Goal: Use online tool/utility: Utilize a website feature to perform a specific function

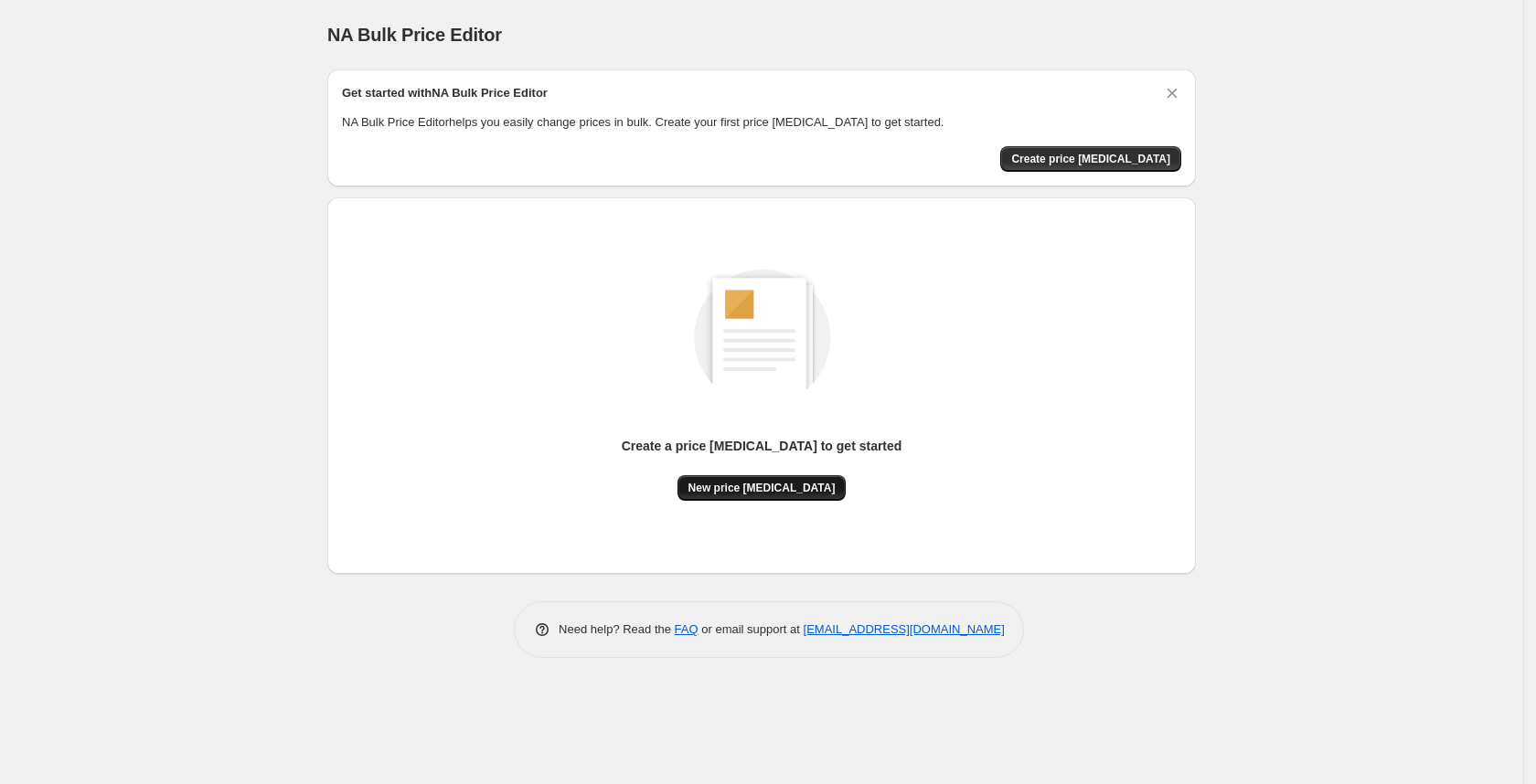
click at [742, 484] on span "New price [MEDICAL_DATA]" at bounding box center [762, 489] width 147 height 15
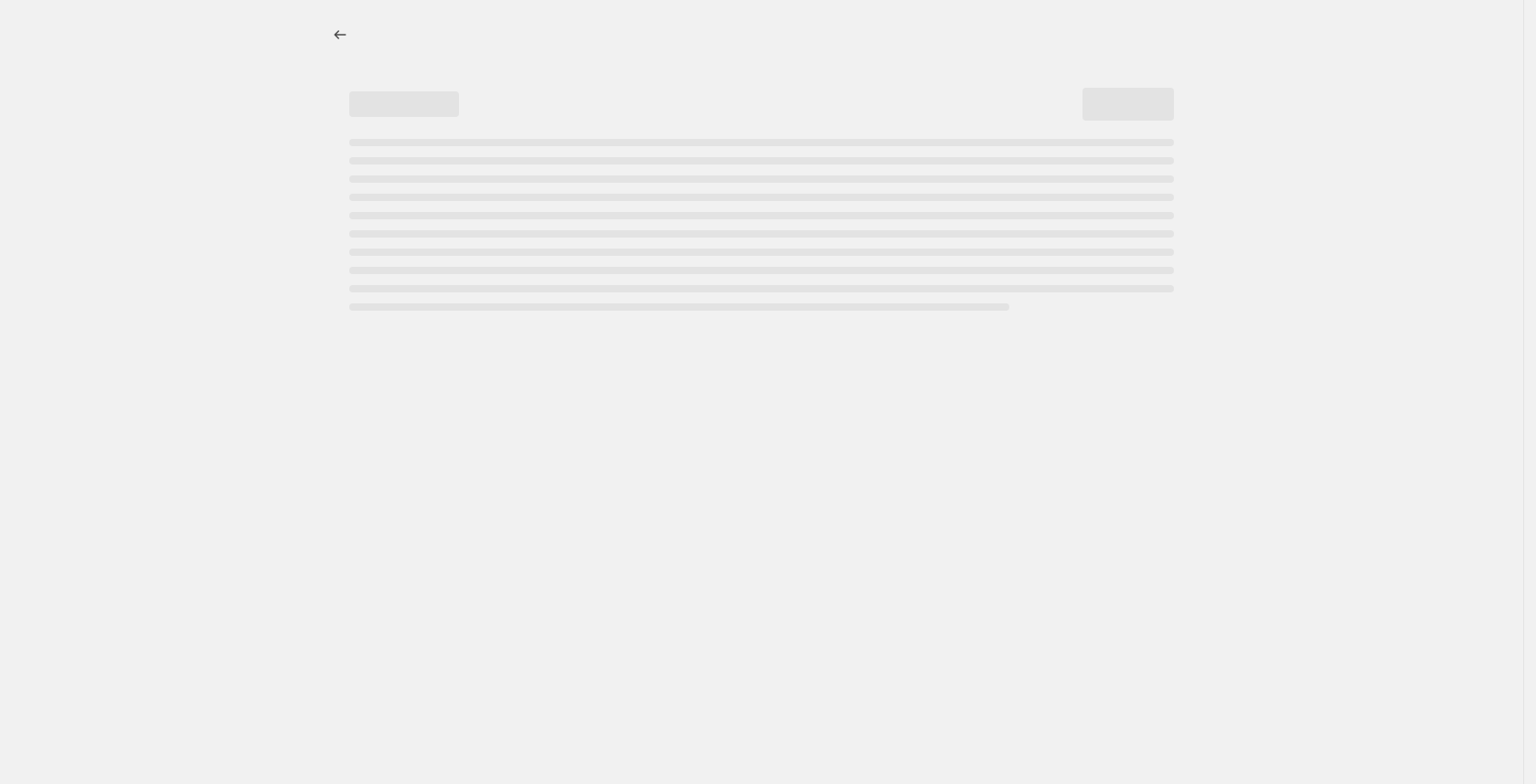
select select "percentage"
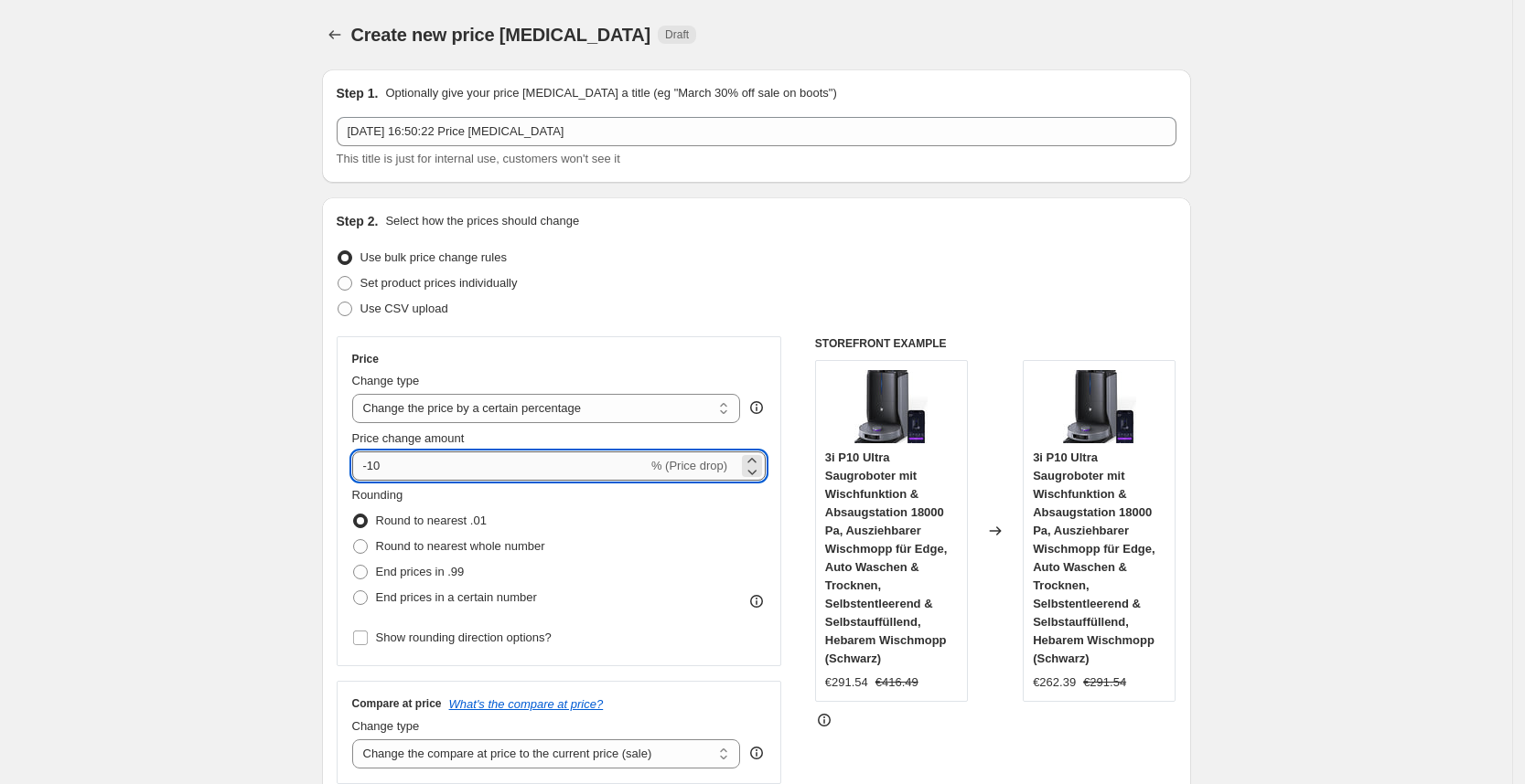
click at [457, 469] on input "-10" at bounding box center [500, 465] width 295 height 29
type input "-1"
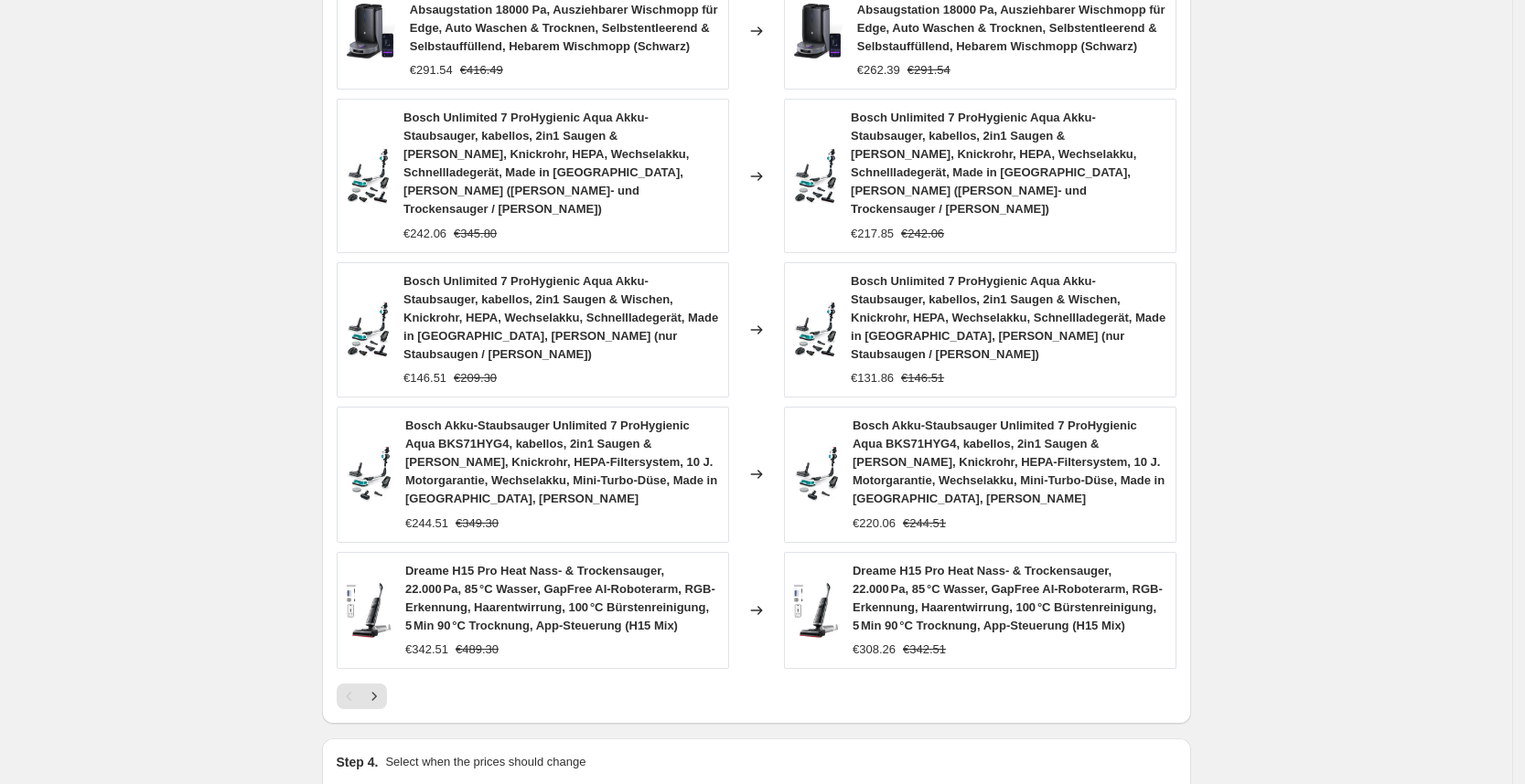
scroll to position [1256, 0]
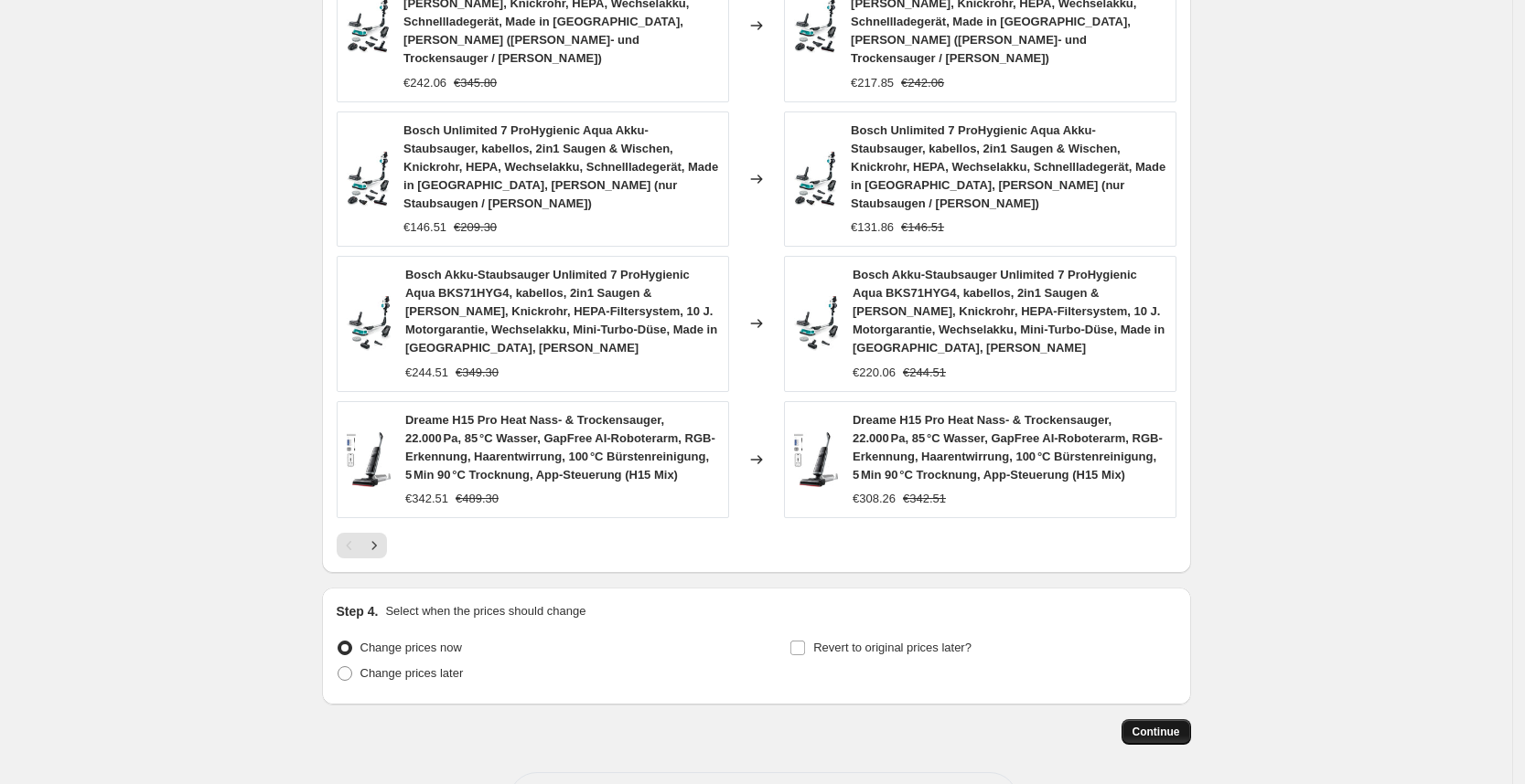
type input "-30"
click at [1149, 725] on span "Continue" at bounding box center [1156, 733] width 48 height 15
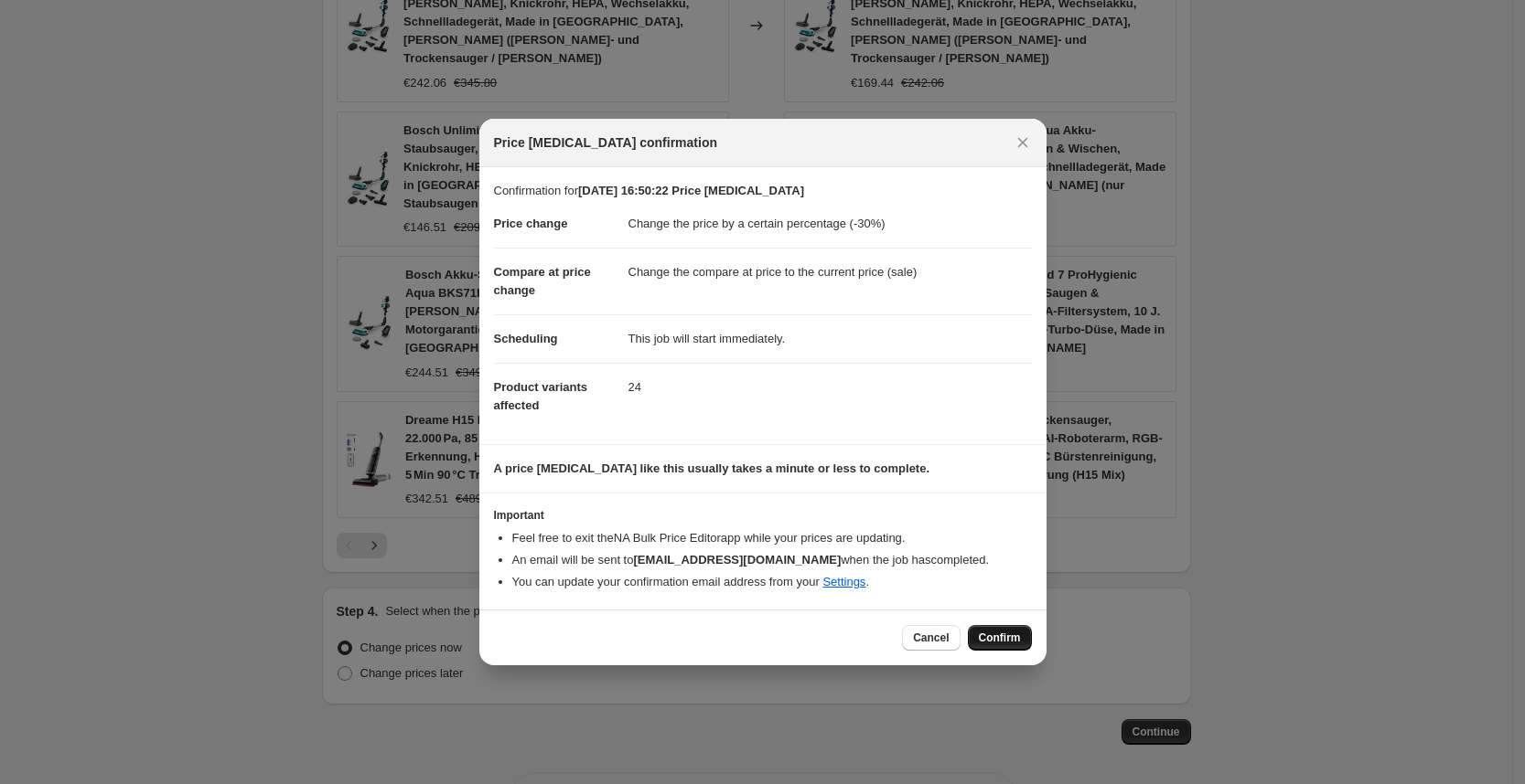
click at [992, 640] on span "Confirm" at bounding box center [1000, 638] width 42 height 15
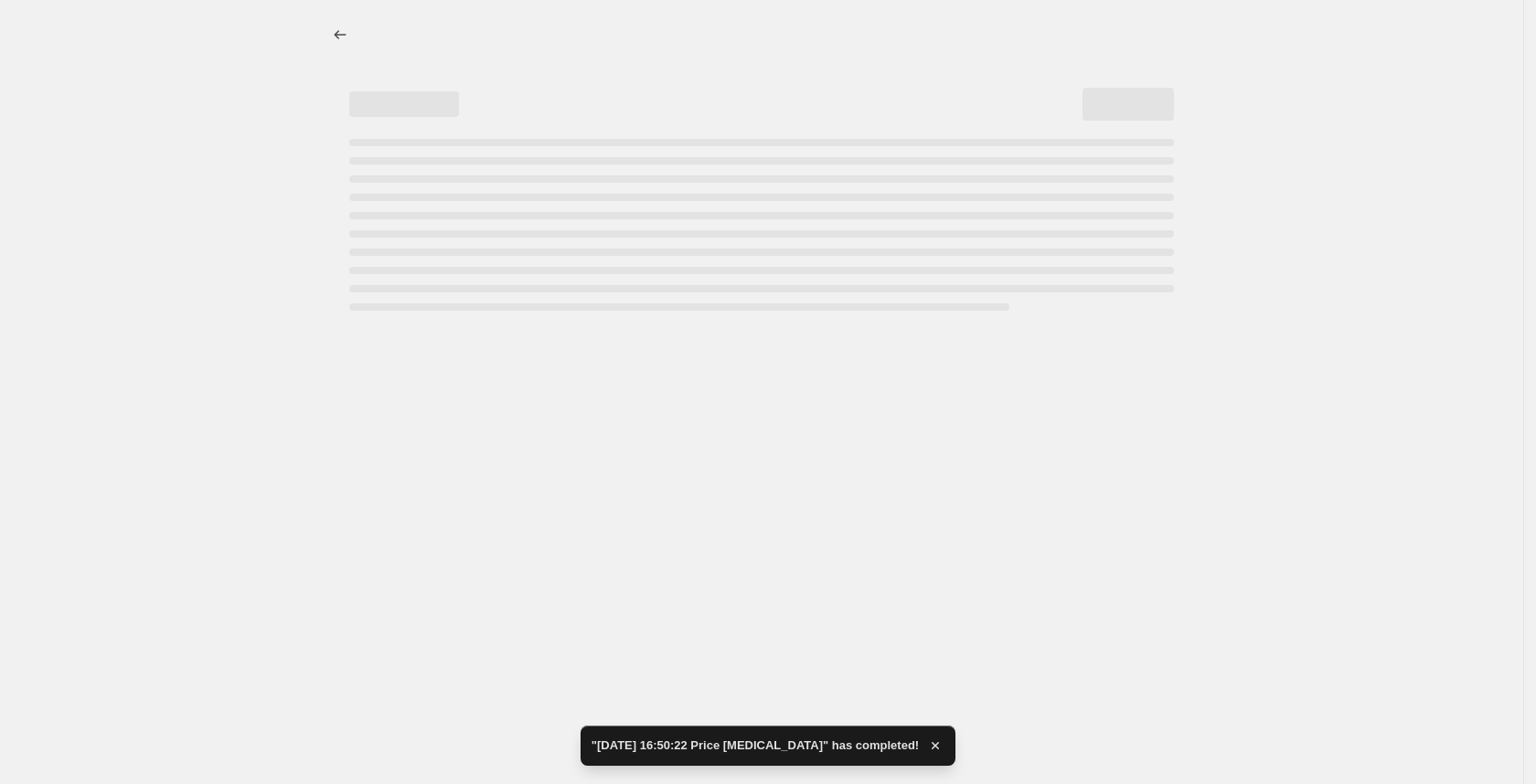
select select "percentage"
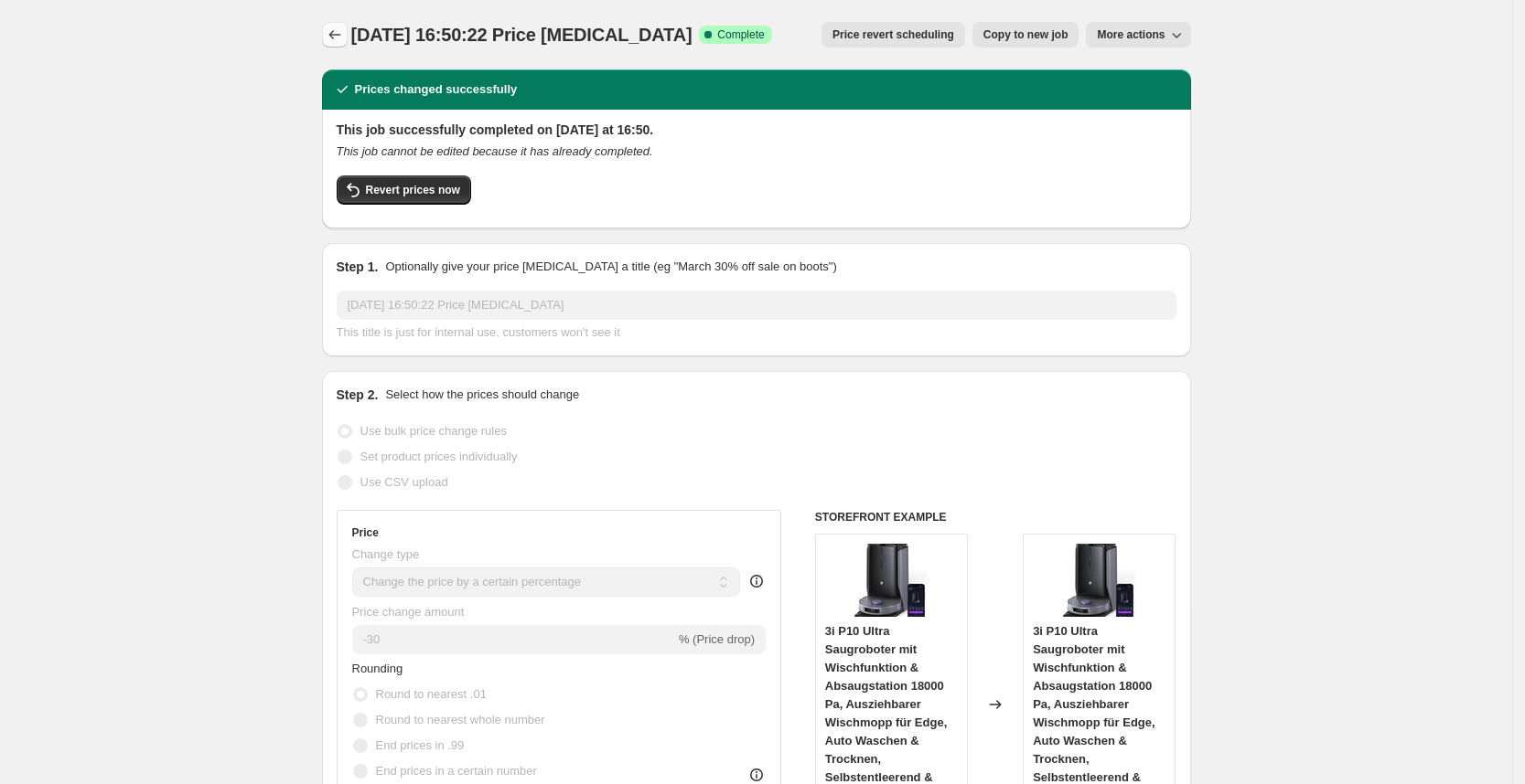
click at [342, 40] on icon "Price change jobs" at bounding box center [335, 35] width 19 height 19
